Goal: Register for event/course

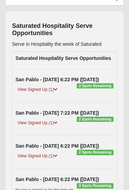
scroll to position [69, 0]
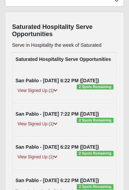
click at [103, 88] on div "View Signed Up (1)" at bounding box center [64, 91] width 108 height 9
click at [103, 84] on span "2 Spots Remaining" at bounding box center [95, 86] width 37 height 5
click at [98, 86] on span "2 Spots Remaining" at bounding box center [95, 86] width 37 height 5
click at [51, 87] on link "View Signed Up (1)" at bounding box center [37, 90] width 44 height 7
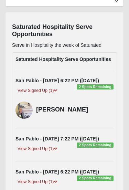
click at [102, 84] on span "2 Spots Remaining" at bounding box center [95, 86] width 37 height 5
click at [98, 83] on div "San Pablo - 9/10/2025 6:22 PM (9-10-2025) 2 Spots Remaining" at bounding box center [64, 80] width 108 height 7
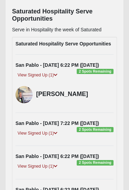
scroll to position [85, 0]
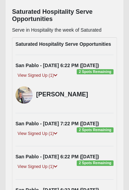
click at [108, 72] on div "View Signed Up (1)" at bounding box center [64, 76] width 108 height 9
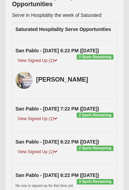
scroll to position [99, 0]
click at [50, 153] on link "View Signed Up (1)" at bounding box center [37, 151] width 44 height 7
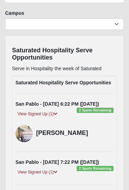
scroll to position [46, 0]
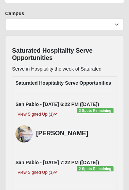
click at [105, 111] on div "View Signed Up (1)" at bounding box center [64, 115] width 108 height 9
click at [42, 112] on link "View Signed Up (1)" at bounding box center [37, 114] width 44 height 7
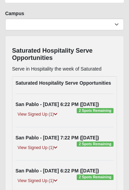
click at [100, 112] on div "View Signed Up (1)" at bounding box center [64, 115] width 108 height 9
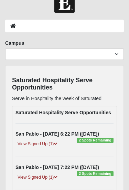
scroll to position [15, 0]
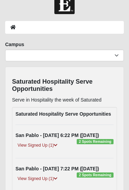
click at [106, 139] on span "2 Spots Remaining" at bounding box center [95, 141] width 37 height 5
click at [47, 145] on link "View Signed Up (1)" at bounding box center [37, 145] width 44 height 7
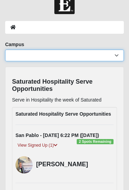
click at [64, 60] on select "Arlington Baymeadows Eleven22 Online Fleming Island Jesup Mandarin North Jax Or…" at bounding box center [64, 55] width 119 height 12
select select "3"
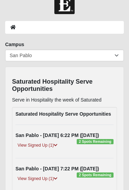
click at [104, 142] on div "View Signed Up (1)" at bounding box center [64, 146] width 108 height 9
click at [49, 144] on link "View Signed Up (1)" at bounding box center [37, 145] width 44 height 7
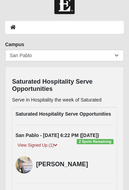
click at [95, 28] on ol at bounding box center [64, 27] width 119 height 13
click at [90, 28] on ol at bounding box center [64, 27] width 119 height 13
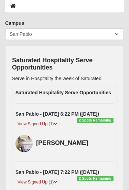
scroll to position [36, 0]
click at [101, 119] on span "2 Spots Remaining" at bounding box center [95, 119] width 37 height 5
click at [45, 127] on link "View Signed Up (1)" at bounding box center [37, 123] width 44 height 7
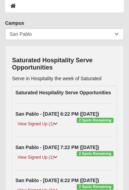
click at [101, 120] on div "View Signed Up (1)" at bounding box center [64, 124] width 108 height 9
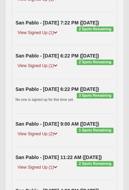
scroll to position [170, 0]
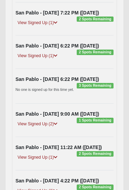
click at [52, 127] on link "View Signed Up (2)" at bounding box center [37, 123] width 44 height 7
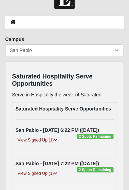
scroll to position [20, 0]
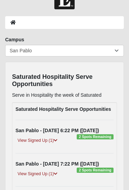
click at [24, 23] on ol at bounding box center [64, 22] width 119 height 13
click at [11, 22] on button "button" at bounding box center [5, 17] width 11 height 11
click at [21, 25] on div at bounding box center [25, 19] width 50 height 16
click at [88, 139] on div "View Signed Up (1)" at bounding box center [64, 141] width 108 height 9
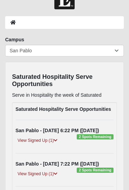
click at [40, 142] on link "View Signed Up (1)" at bounding box center [37, 140] width 44 height 7
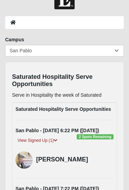
click at [96, 137] on div "View Signed Up (1)" at bounding box center [64, 141] width 108 height 9
click at [90, 138] on div "View Signed Up (1)" at bounding box center [64, 141] width 108 height 9
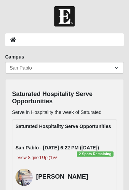
scroll to position [0, 0]
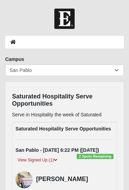
click at [13, 43] on link "Log In" at bounding box center [24, 37] width 55 height 14
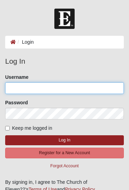
click at [22, 84] on input "Username" at bounding box center [64, 88] width 119 height 12
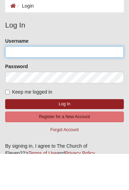
click at [88, 82] on input "Username" at bounding box center [64, 88] width 119 height 12
type input "GreatCook"
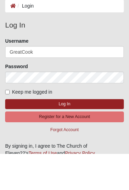
click at [64, 135] on button "Log In" at bounding box center [64, 140] width 119 height 10
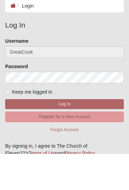
scroll to position [36, 0]
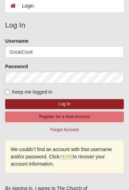
click at [13, 92] on span "Keep me logged in" at bounding box center [32, 91] width 40 height 5
click at [10, 92] on input "Keep me logged in" at bounding box center [7, 92] width 4 height 4
click at [80, 104] on button "Log In" at bounding box center [64, 104] width 119 height 10
click at [75, 104] on button "Log In" at bounding box center [64, 104] width 119 height 10
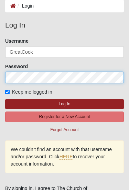
scroll to position [36, 0]
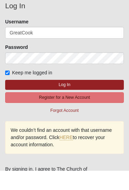
click at [11, 89] on label "Keep me logged in" at bounding box center [28, 92] width 47 height 7
click at [10, 90] on input "Keep me logged in" at bounding box center [7, 92] width 4 height 4
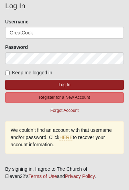
scroll to position [55, 0]
click at [75, 82] on button "Log In" at bounding box center [64, 85] width 119 height 10
click at [9, 72] on input "Keep me logged in" at bounding box center [7, 72] width 4 height 4
checkbox input "true"
click at [72, 78] on form "Please correct the following: Username GreatCook Password Keep me logged in Log…" at bounding box center [64, 67] width 119 height 98
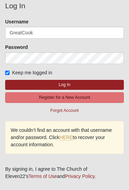
click at [73, 82] on button "Log In" at bounding box center [64, 85] width 119 height 10
click at [79, 80] on button "Log In" at bounding box center [64, 85] width 119 height 10
click at [81, 81] on button "Log In" at bounding box center [64, 85] width 119 height 10
click at [67, 132] on div "We couldn’t find an account with that username and/or password. Click HERE to r…" at bounding box center [64, 137] width 119 height 33
click at [63, 139] on link "HERE" at bounding box center [65, 137] width 13 height 6
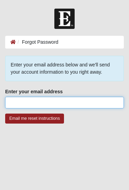
click at [29, 102] on input "Enter your email address" at bounding box center [64, 103] width 119 height 12
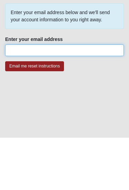
type input "hannahatvienna@outlook.com"
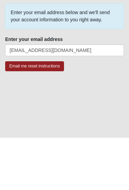
scroll to position [24, 0]
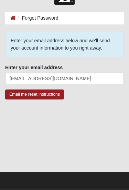
click at [25, 94] on input "Email me reset instructions" at bounding box center [34, 95] width 59 height 10
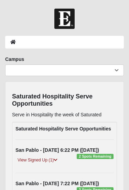
click at [103, 42] on ol at bounding box center [64, 42] width 119 height 13
click at [101, 40] on ol at bounding box center [64, 42] width 119 height 13
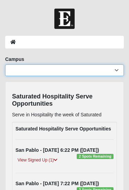
click at [116, 69] on select "Arlington Baymeadows Eleven22 Online Fleming Island Jesup Mandarin North Jax Or…" at bounding box center [64, 70] width 119 height 12
select select "3"
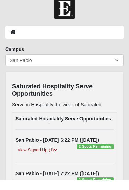
click at [100, 154] on span "2 Spots Remaining" at bounding box center [95, 156] width 37 height 5
click at [96, 154] on span "2 Spots Remaining" at bounding box center [95, 156] width 37 height 5
click at [41, 156] on link "View Signed Up (1)" at bounding box center [37, 159] width 44 height 7
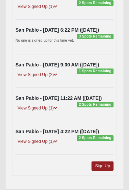
scroll to position [244, 0]
click at [107, 164] on link "Sign Up" at bounding box center [102, 165] width 22 height 9
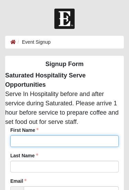
click at [103, 138] on input "First Name" at bounding box center [64, 141] width 108 height 12
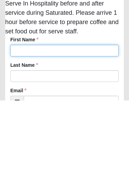
type input "[PERSON_NAME]. [PERSON_NAME]"
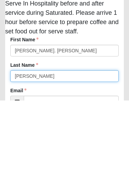
type input "[PERSON_NAME]"
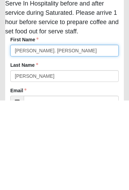
click at [100, 134] on input "[PERSON_NAME]. [PERSON_NAME]" at bounding box center [64, 140] width 108 height 12
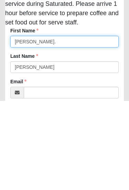
type input "[PERSON_NAME]."
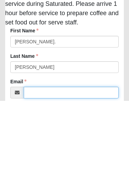
click at [76, 176] on input "Email" at bounding box center [71, 182] width 95 height 12
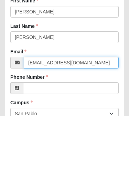
type input "[EMAIL_ADDRESS][DOMAIN_NAME]"
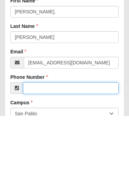
click at [102, 156] on input "Phone Number" at bounding box center [71, 162] width 96 height 12
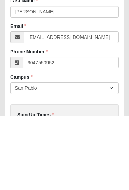
type input "[PHONE_NUMBER]"
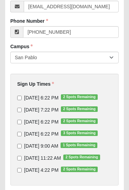
scroll to position [185, 0]
click at [21, 100] on input "[DATE] 6:22 PM 2 Spots Remaining" at bounding box center [19, 98] width 4 height 4
checkbox input "true"
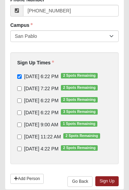
scroll to position [206, 0]
click at [103, 183] on link "Sign Up" at bounding box center [106, 181] width 23 height 10
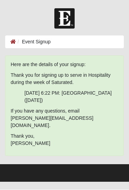
scroll to position [0, 0]
